Goal: Transaction & Acquisition: Purchase product/service

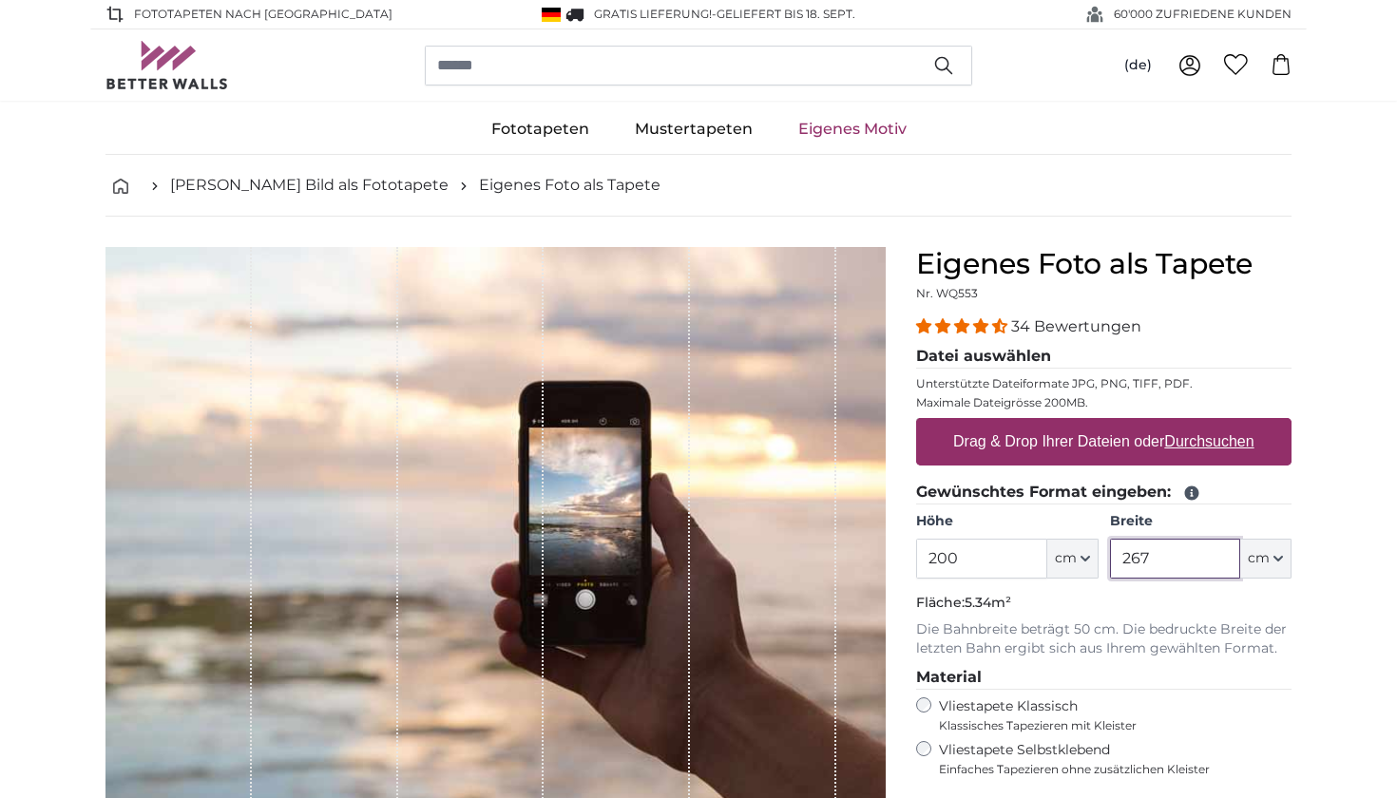
drag, startPoint x: 1201, startPoint y: 557, endPoint x: 1079, endPoint y: 557, distance: 121.6
click at [1079, 557] on div "Höhe 200 ft cm Centimeter (cm) Inches (inch) Feet (ft. in.) Breite 267 ft cm Ce…" at bounding box center [1103, 545] width 375 height 67
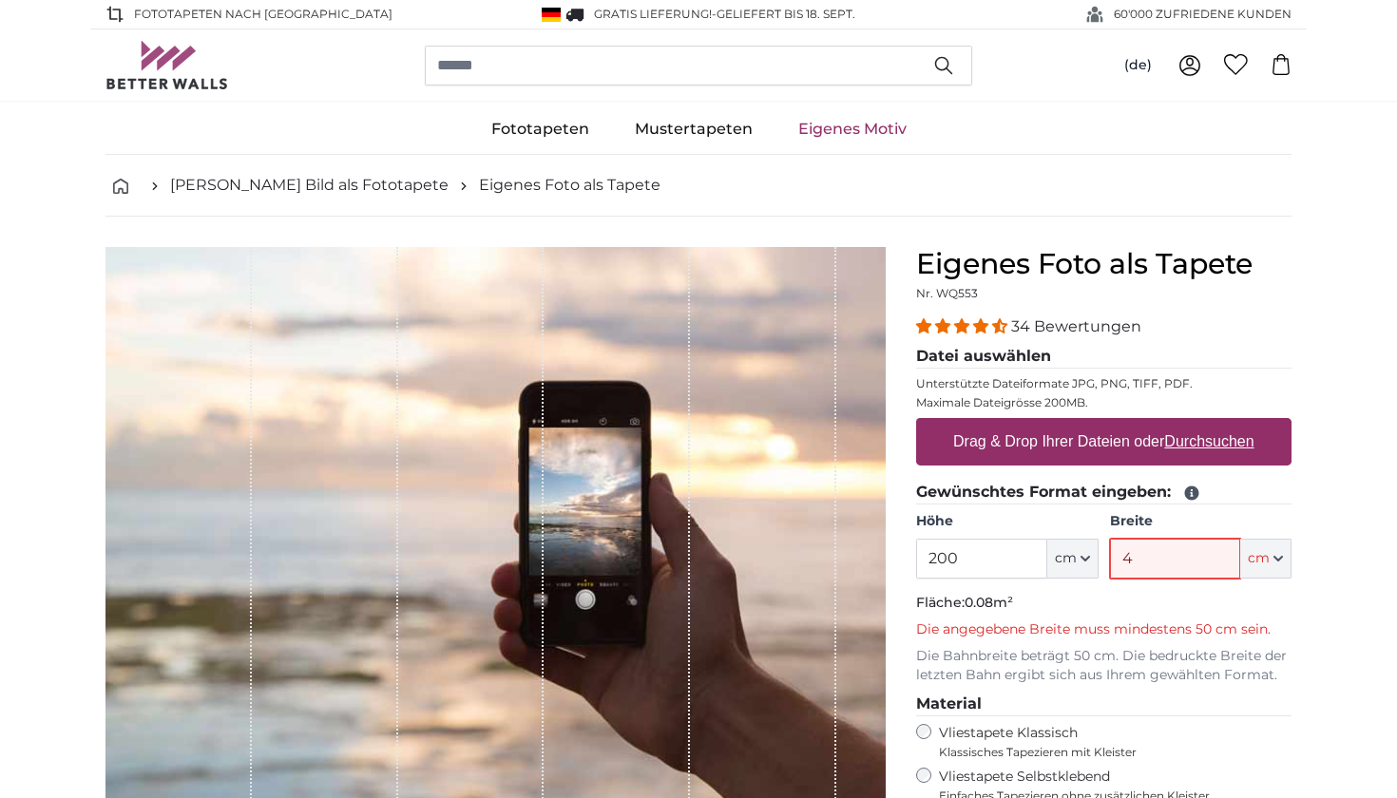
type input "4"
click at [983, 557] on input "200" at bounding box center [981, 559] width 130 height 40
type input "220"
click at [1151, 556] on input "4" at bounding box center [1175, 559] width 130 height 40
type input "3"
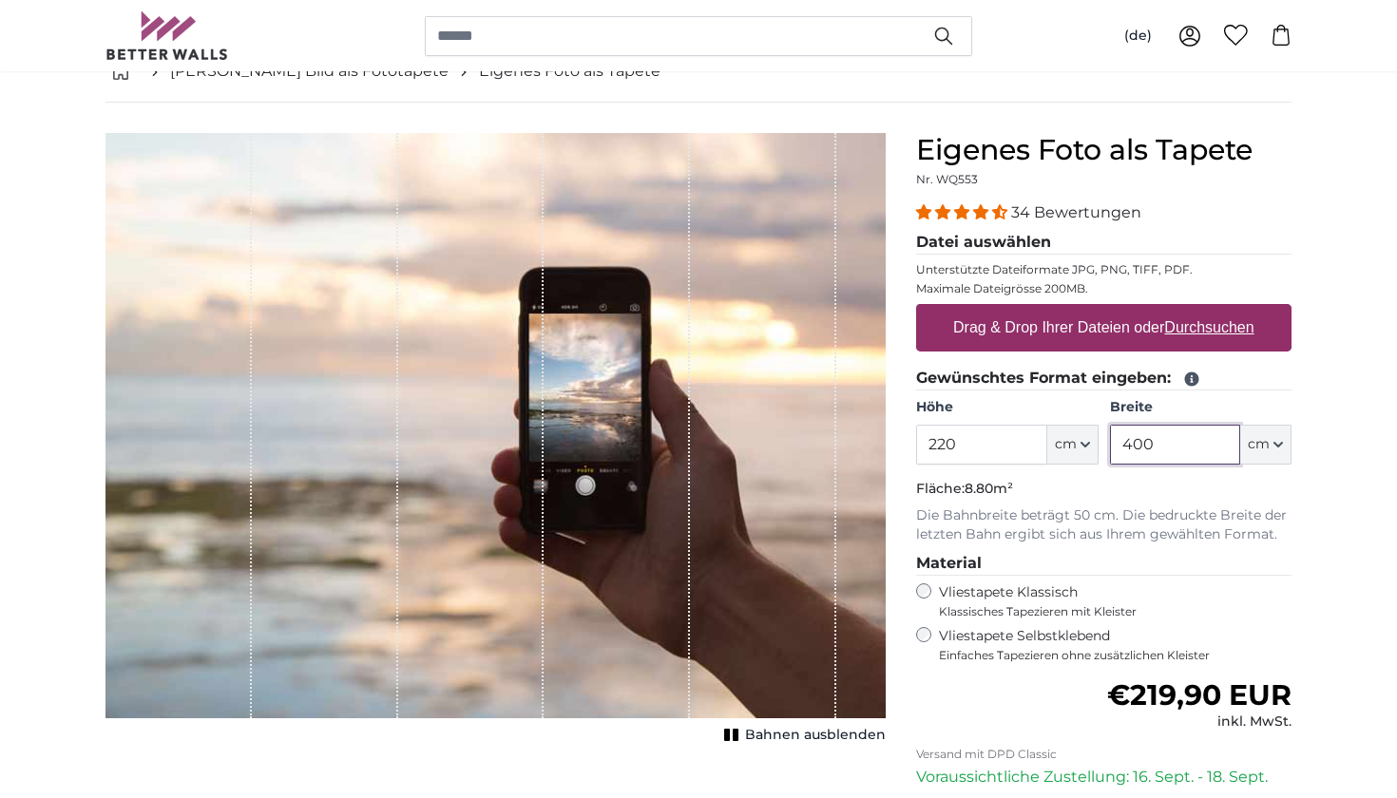
scroll to position [135, 0]
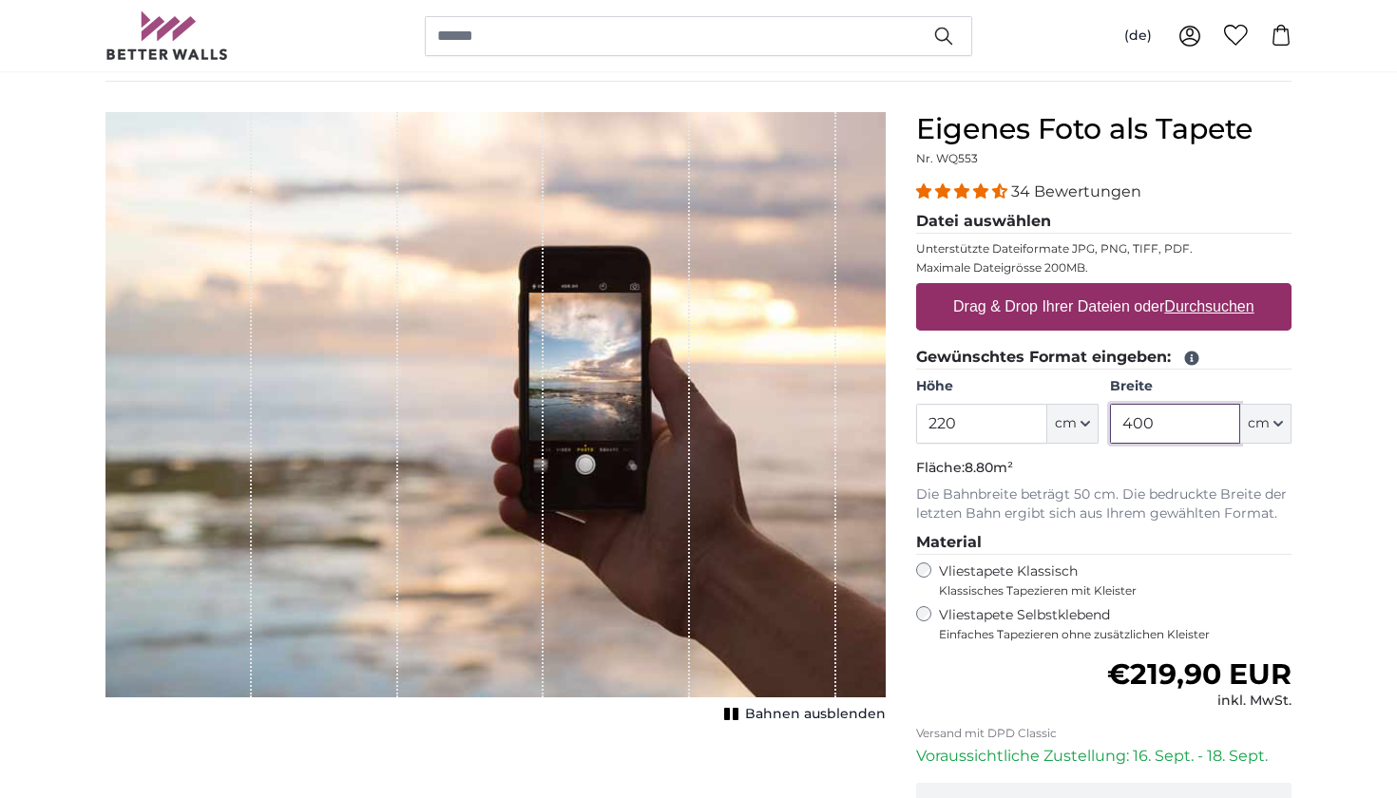
type input "400"
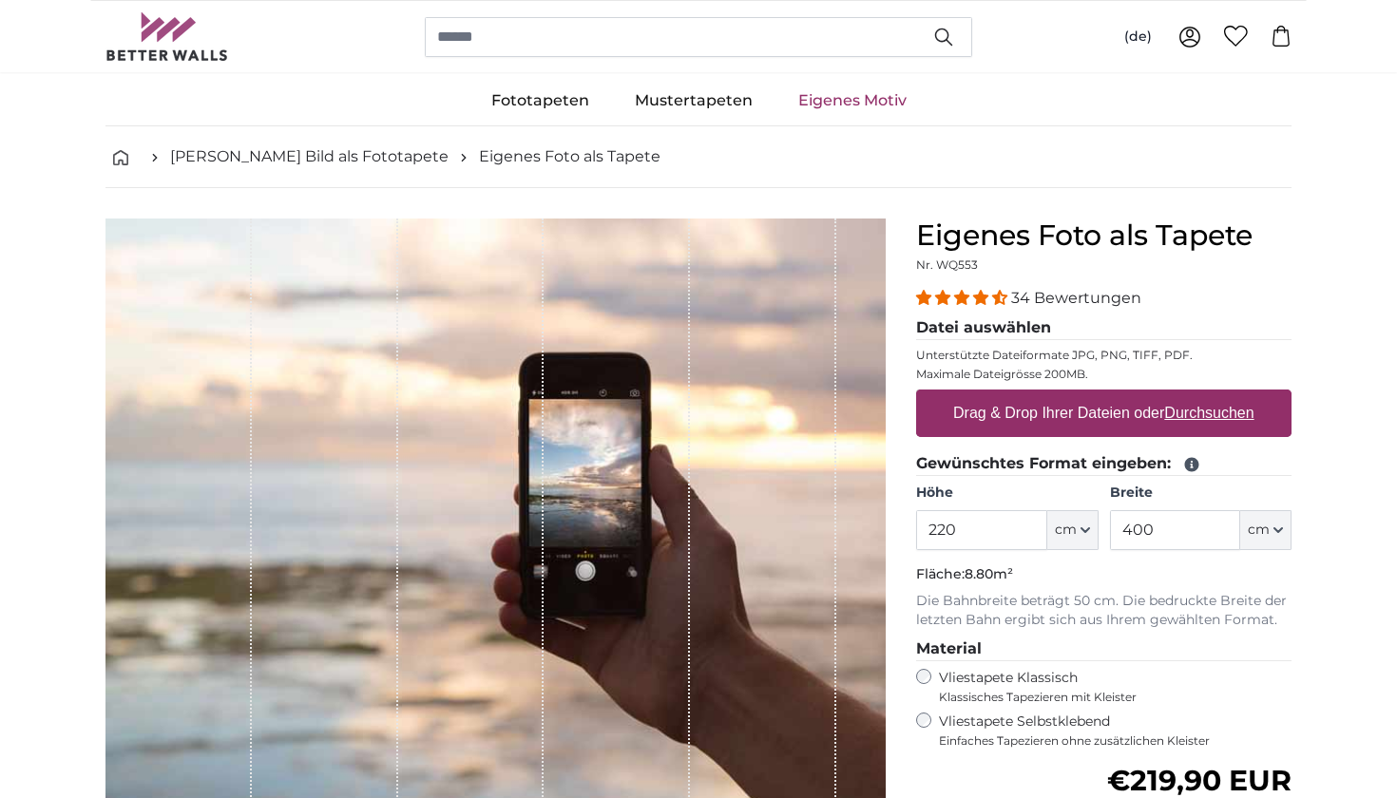
scroll to position [31, 0]
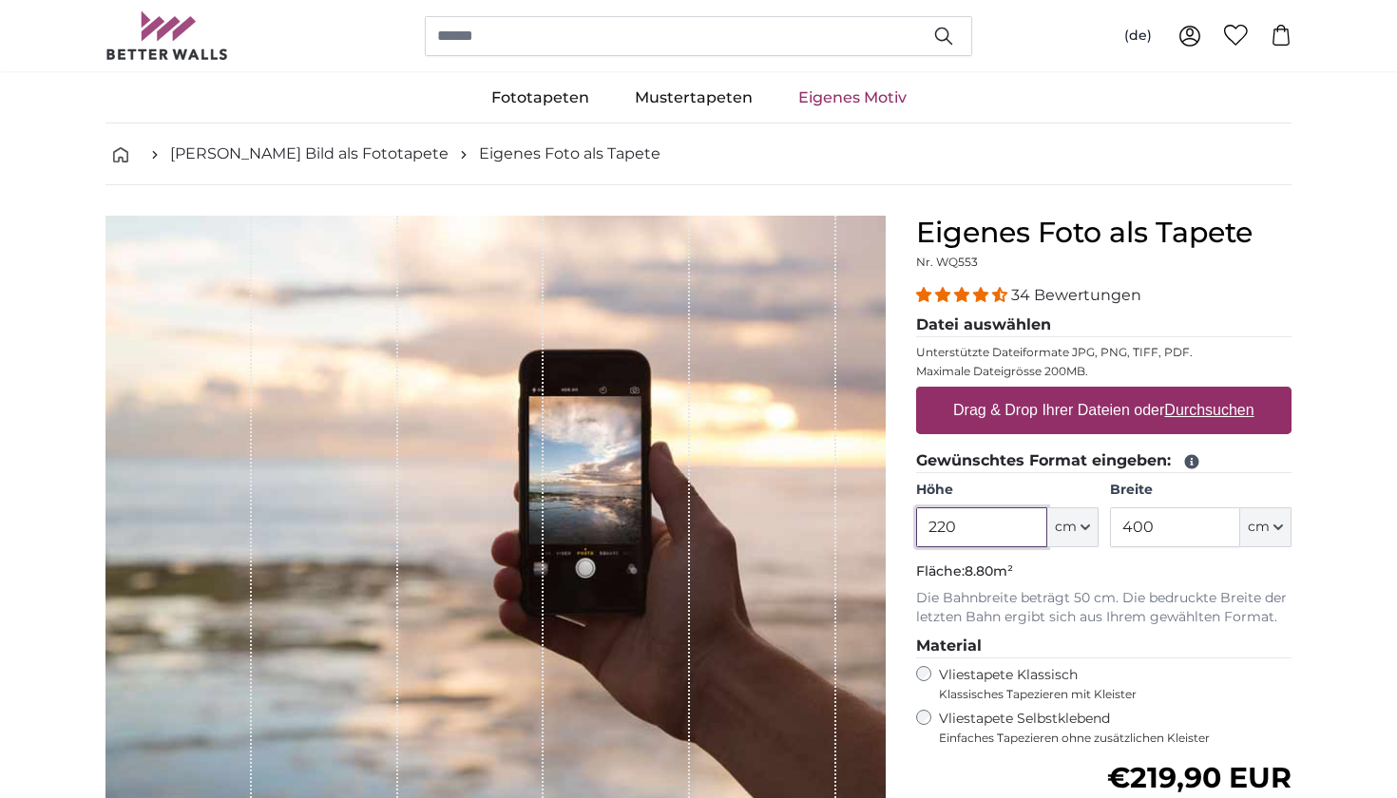
drag, startPoint x: 984, startPoint y: 527, endPoint x: 859, endPoint y: 517, distance: 125.9
click at [859, 517] on product-detail "Abbrechen Bild zuschneiden Bahnen ausblenden Eigenes Foto als Tapete Nr. WQ553 …" at bounding box center [698, 628] width 1216 height 887
type input "200"
drag, startPoint x: 1180, startPoint y: 528, endPoint x: 998, endPoint y: 524, distance: 182.5
click at [998, 524] on div "Höhe 200 ft cm Centimeter (cm) Inches (inch) Feet (ft. in.) Breite 400 ft cm Ce…" at bounding box center [1103, 514] width 375 height 67
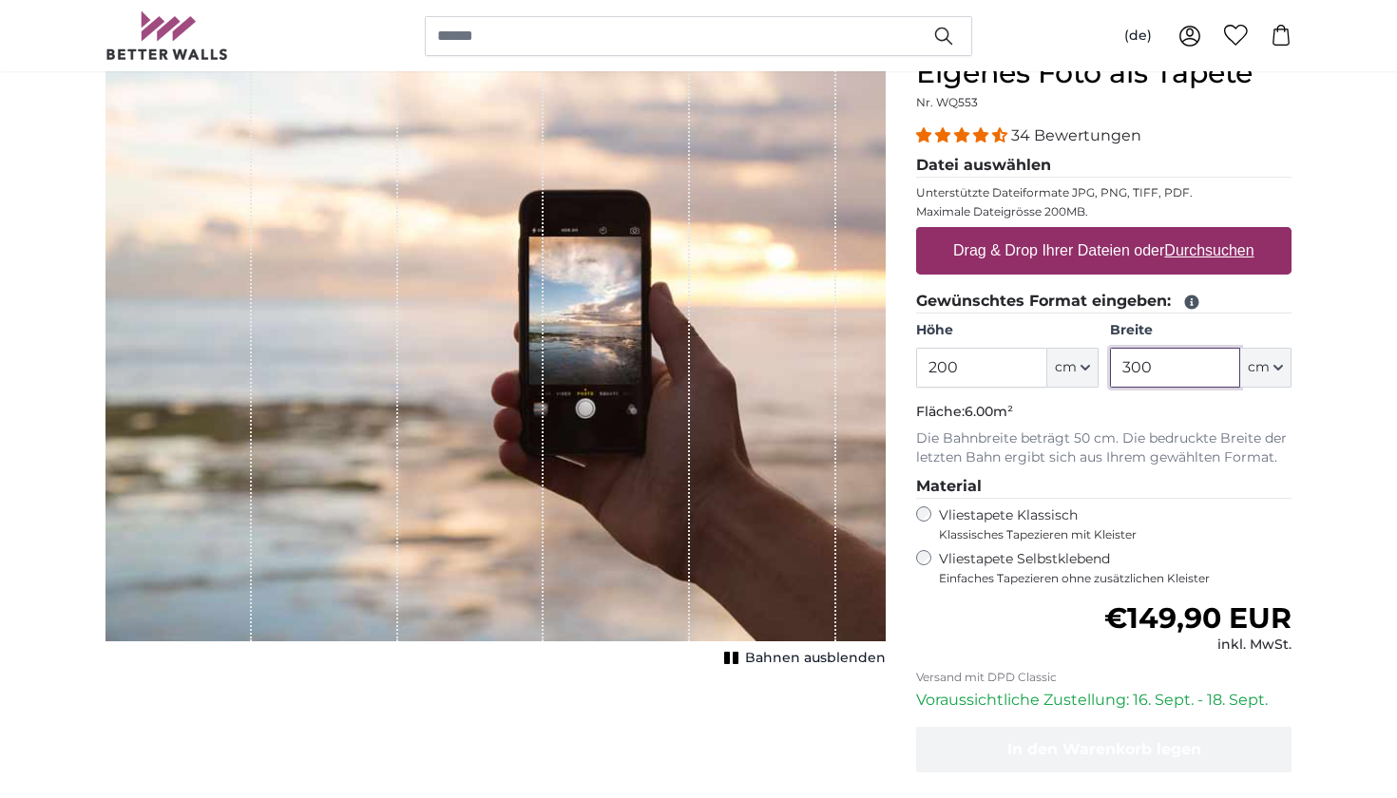
scroll to position [193, 0]
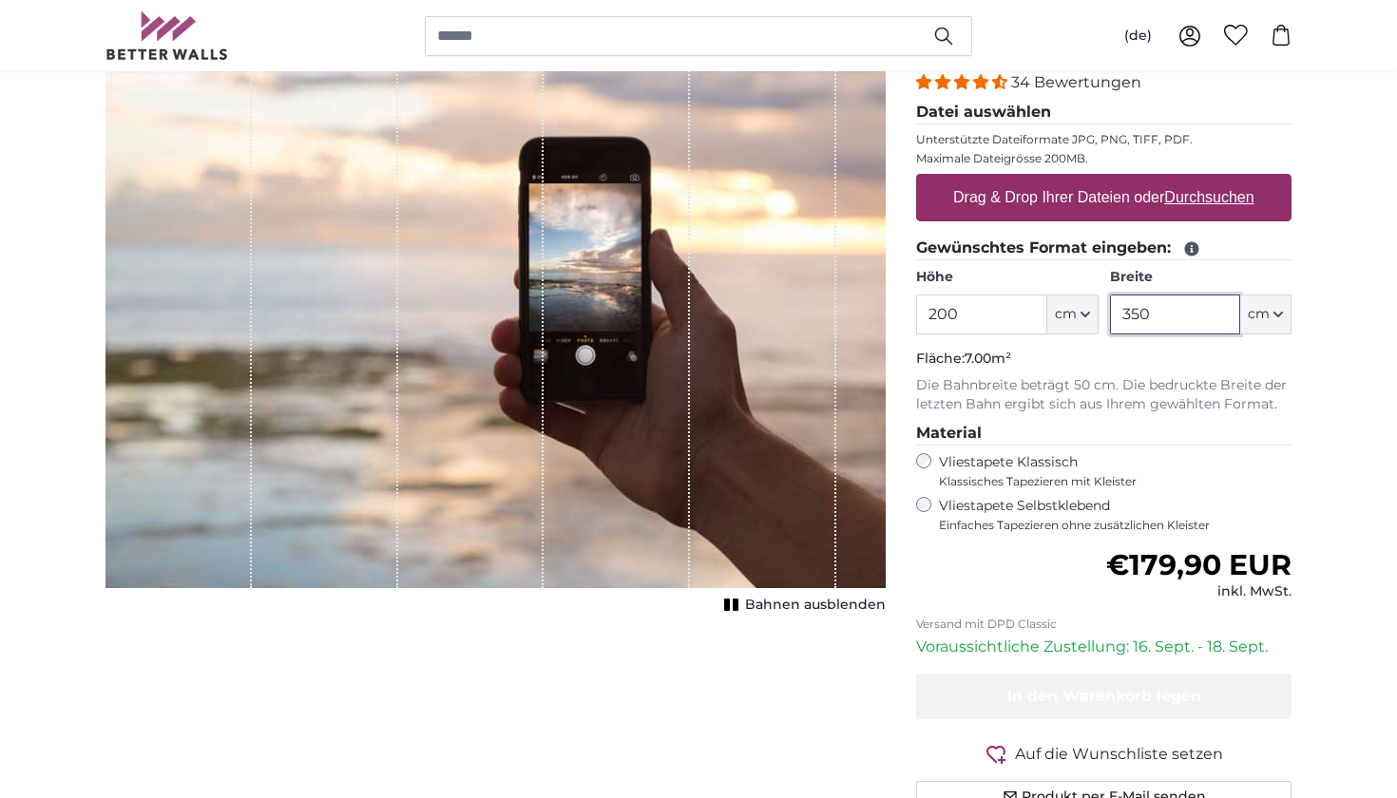
scroll to position [239, 0]
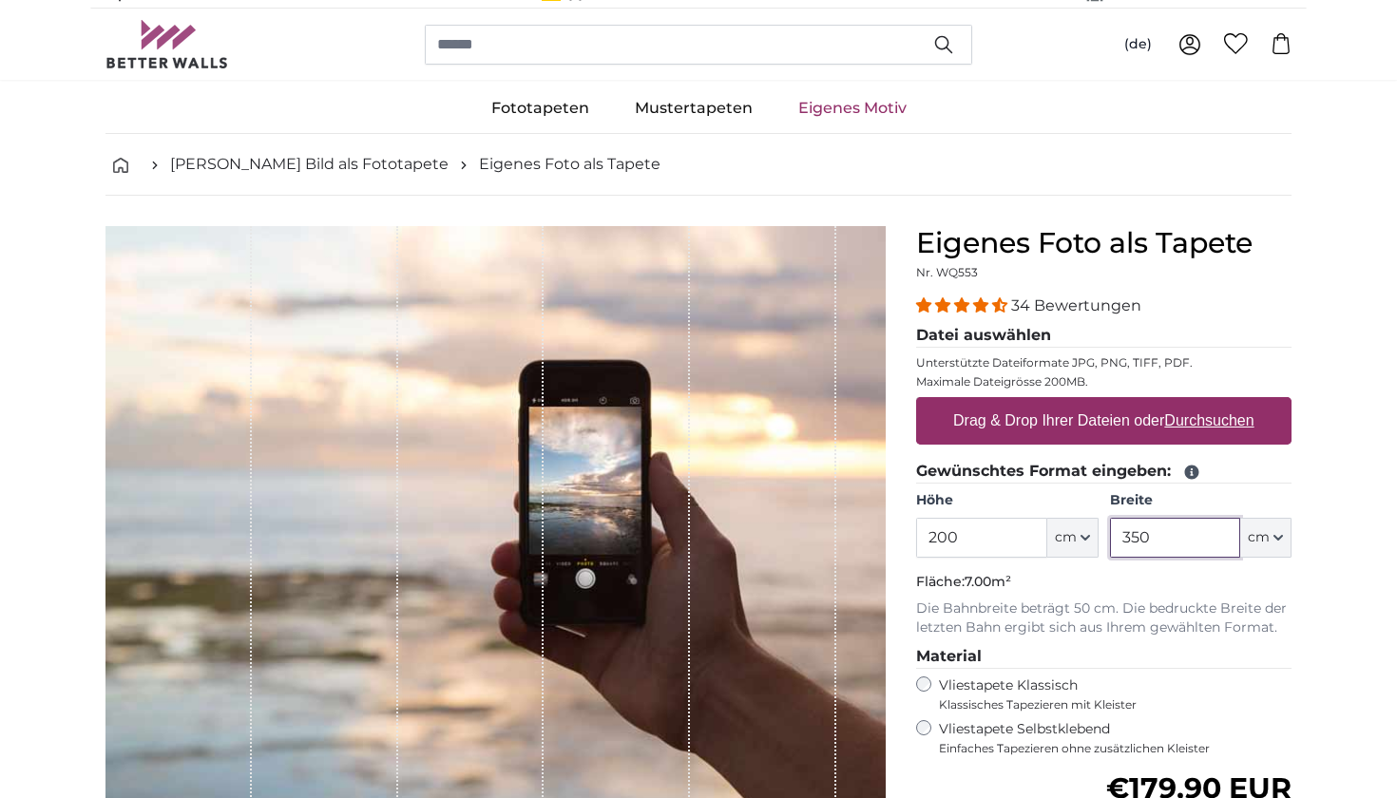
type input "350"
click at [1051, 307] on span "34 Bewertungen" at bounding box center [1076, 305] width 130 height 18
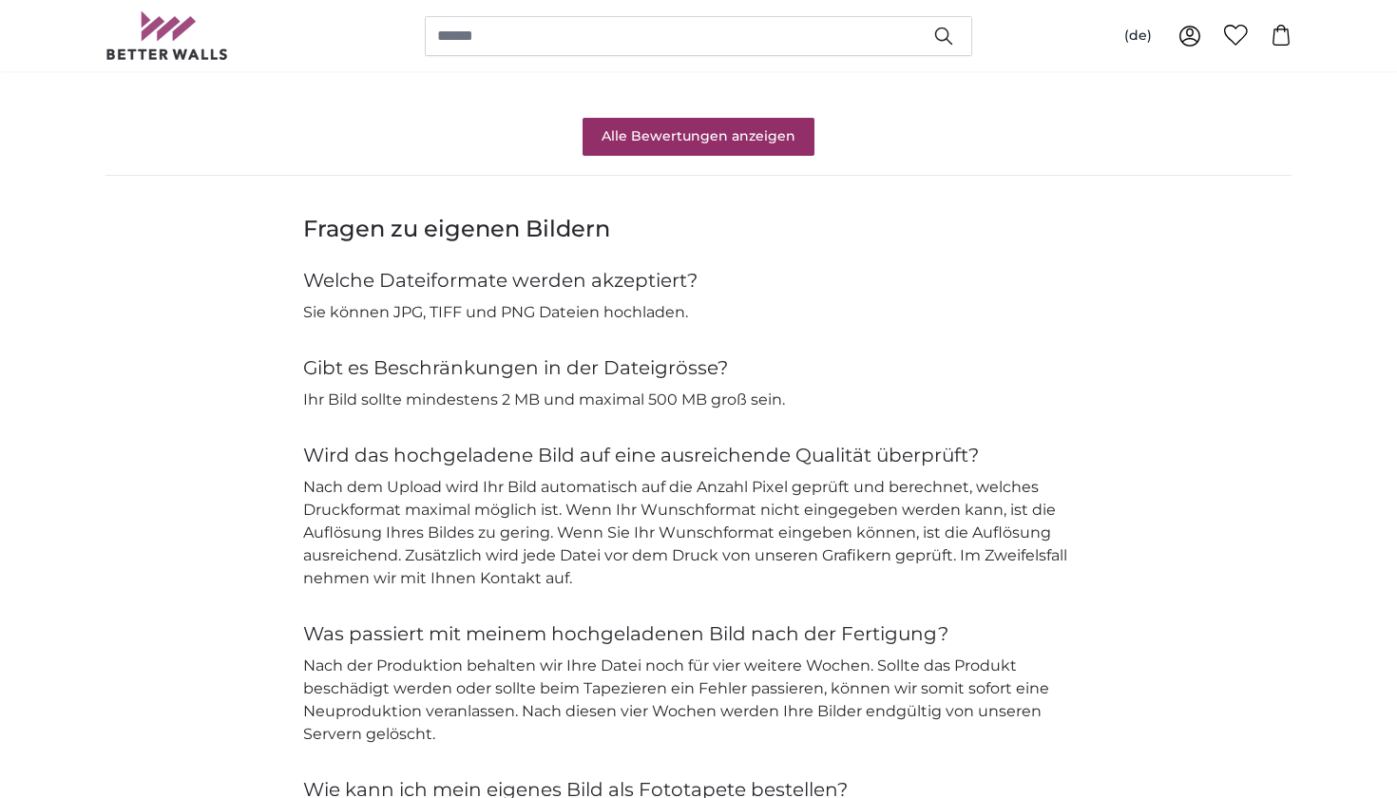
scroll to position [1813, 0]
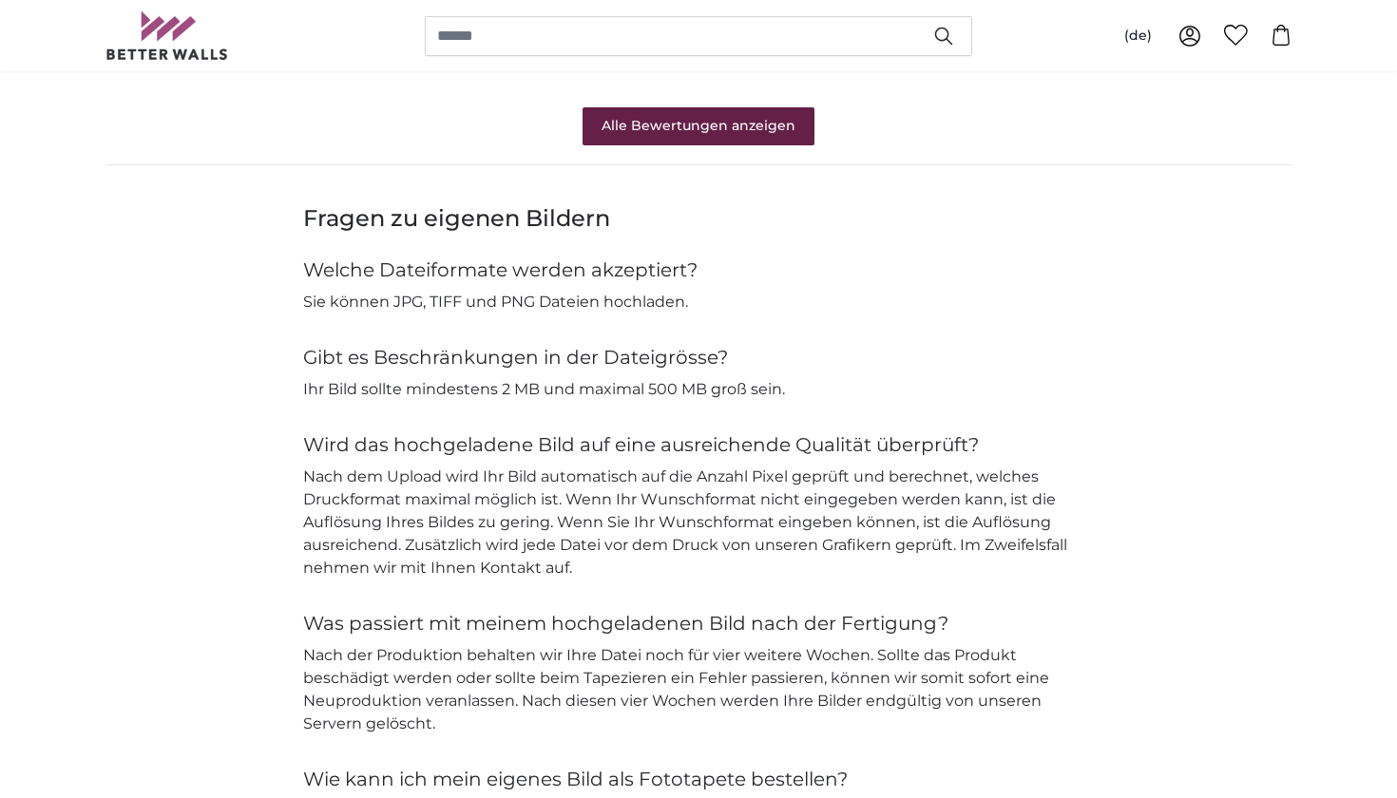
click at [764, 117] on link "Alle Bewertungen anzeigen" at bounding box center [698, 126] width 232 height 38
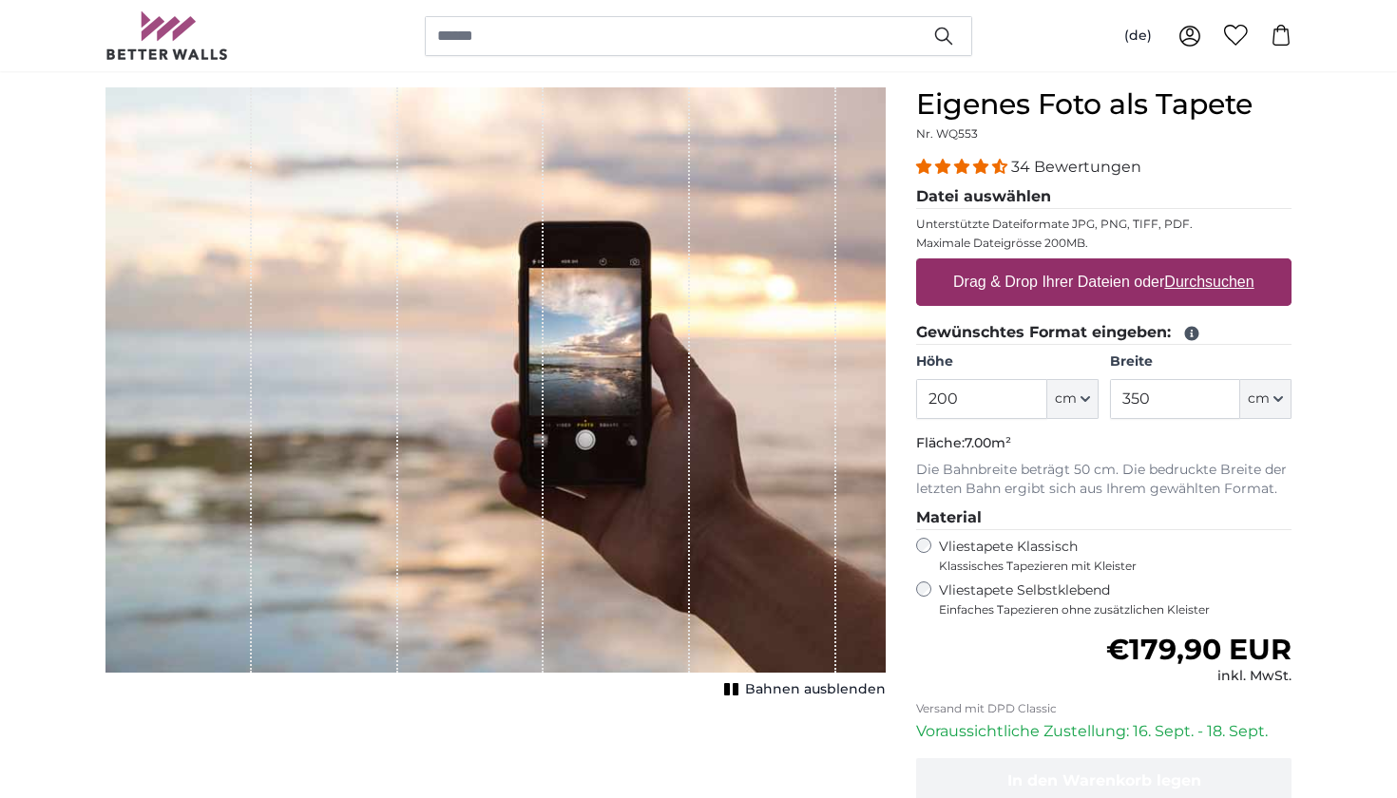
scroll to position [162, 0]
